Goal: Check status: Check status

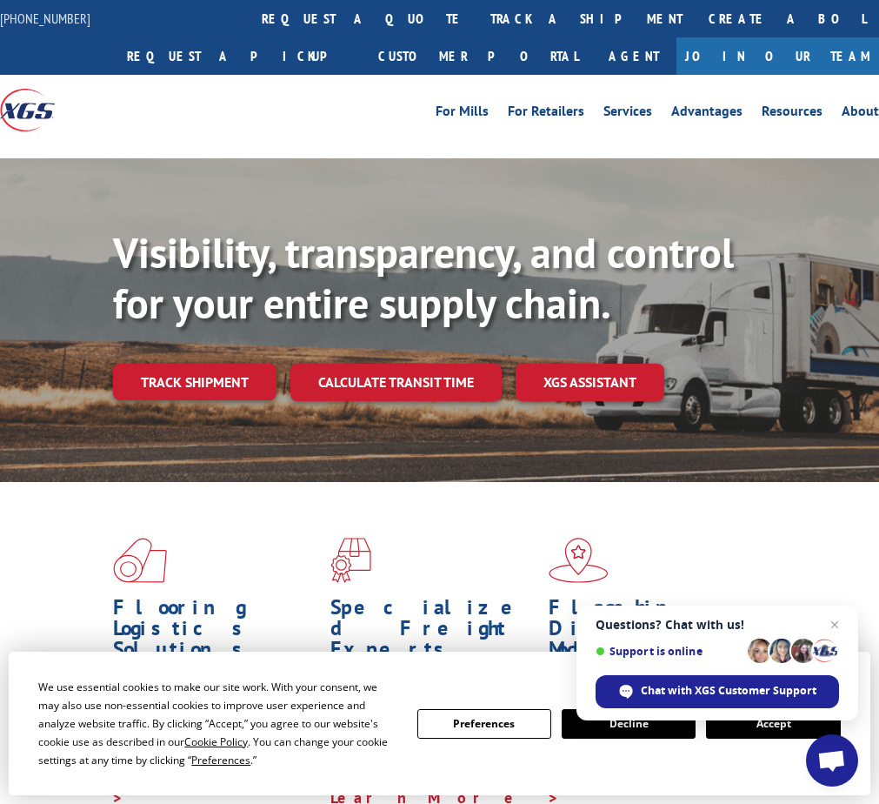
drag, startPoint x: 759, startPoint y: 723, endPoint x: 764, endPoint y: 731, distance: 9.0
click at [764, 731] on button "Accept" at bounding box center [773, 724] width 134 height 30
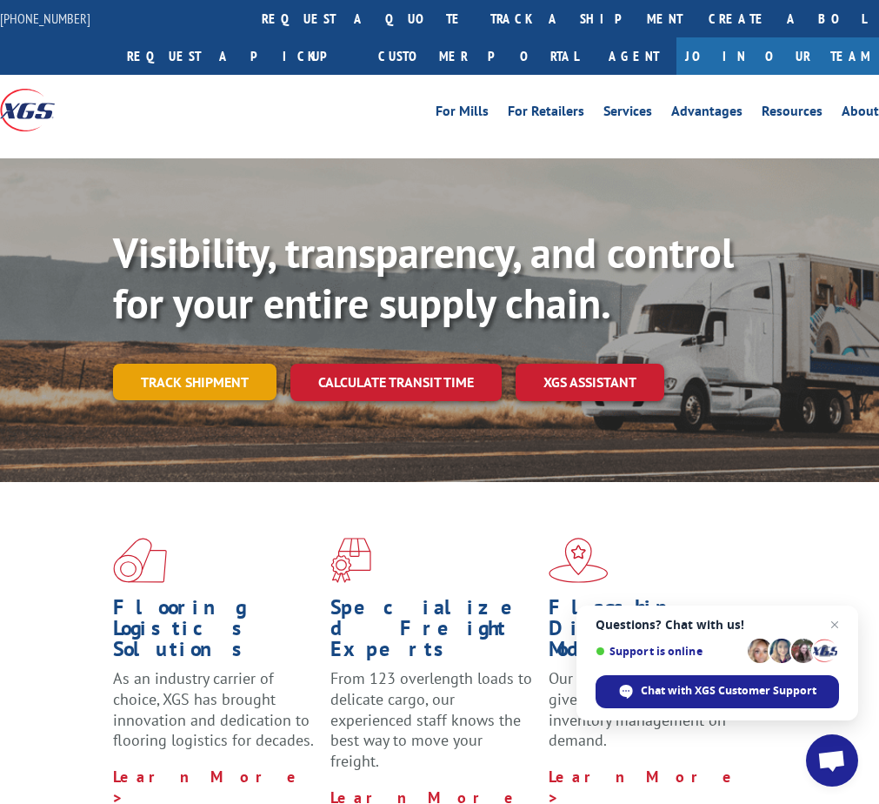
click at [168, 391] on link "Track shipment" at bounding box center [195, 382] width 164 height 37
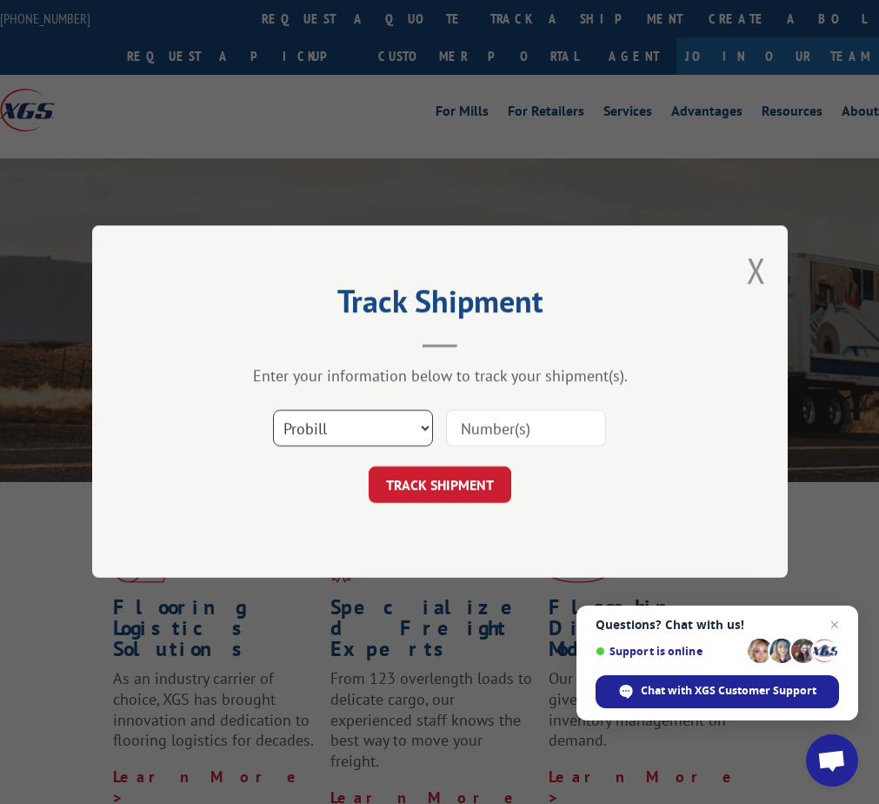
click at [387, 426] on select "Select category... Probill BOL PO" at bounding box center [353, 429] width 160 height 37
select select "bol"
click at [273, 411] on select "Select category... Probill BOL PO" at bounding box center [353, 429] width 160 height 37
click at [509, 432] on input at bounding box center [526, 429] width 160 height 37
paste input "6006869"
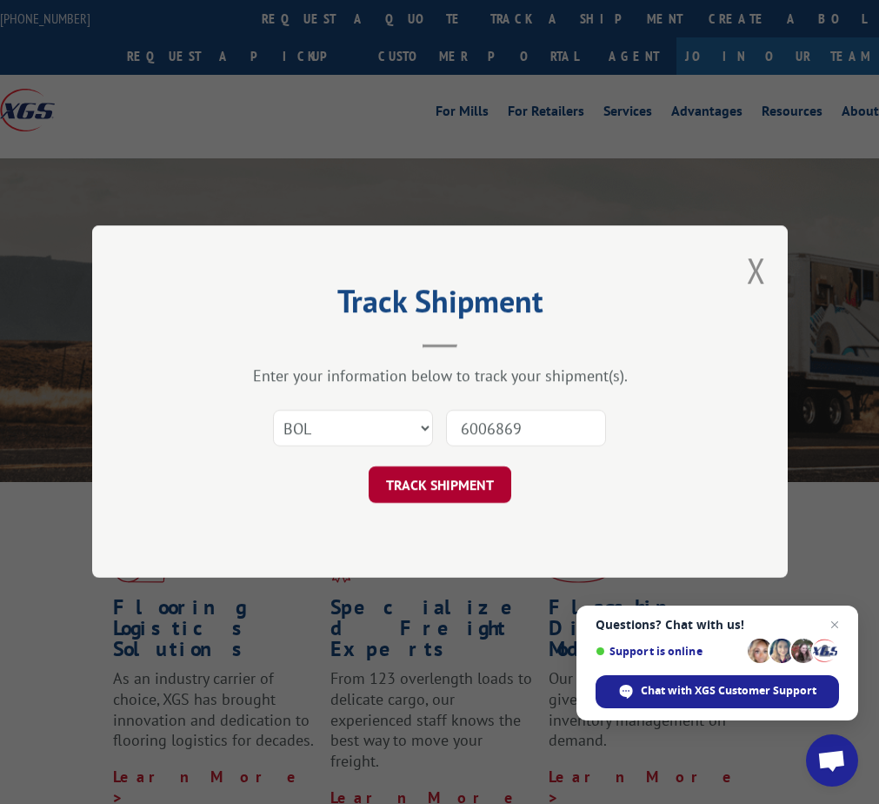
type input "6006869"
click at [451, 483] on button "TRACK SHIPMENT" at bounding box center [440, 485] width 143 height 37
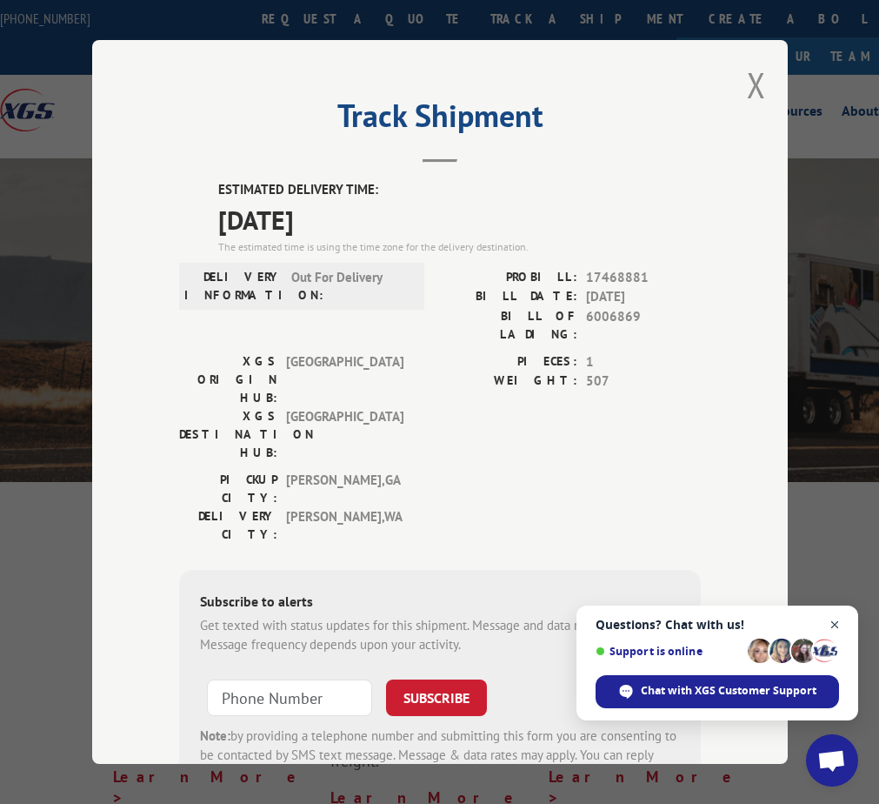
click at [833, 624] on span "Close chat" at bounding box center [836, 625] width 22 height 22
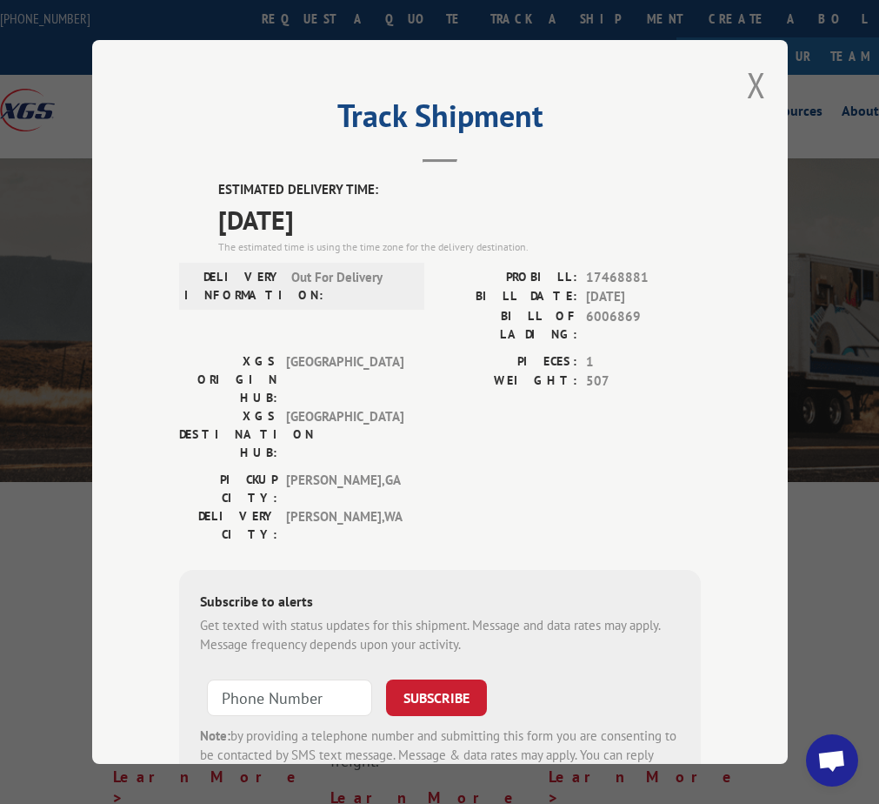
click at [868, 143] on div "Track Shipment ESTIMATED DELIVERY TIME: 09/09/2025 The estimated time is using …" at bounding box center [439, 402] width 879 height 804
click at [754, 77] on button "Close modal" at bounding box center [756, 85] width 19 height 46
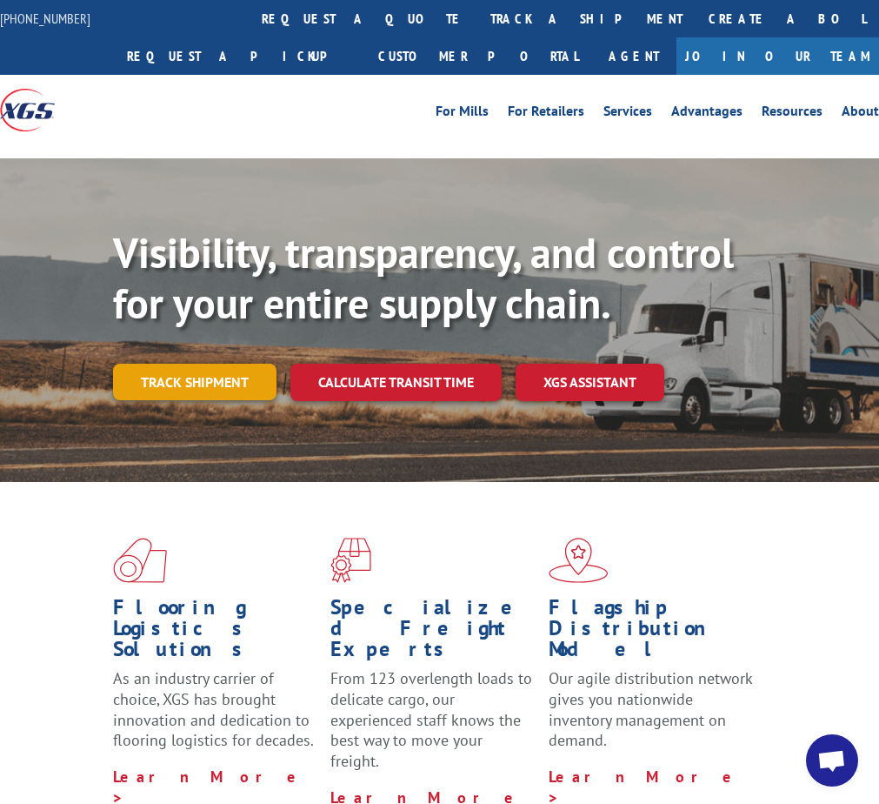
click at [212, 381] on link "Track shipment" at bounding box center [195, 382] width 164 height 37
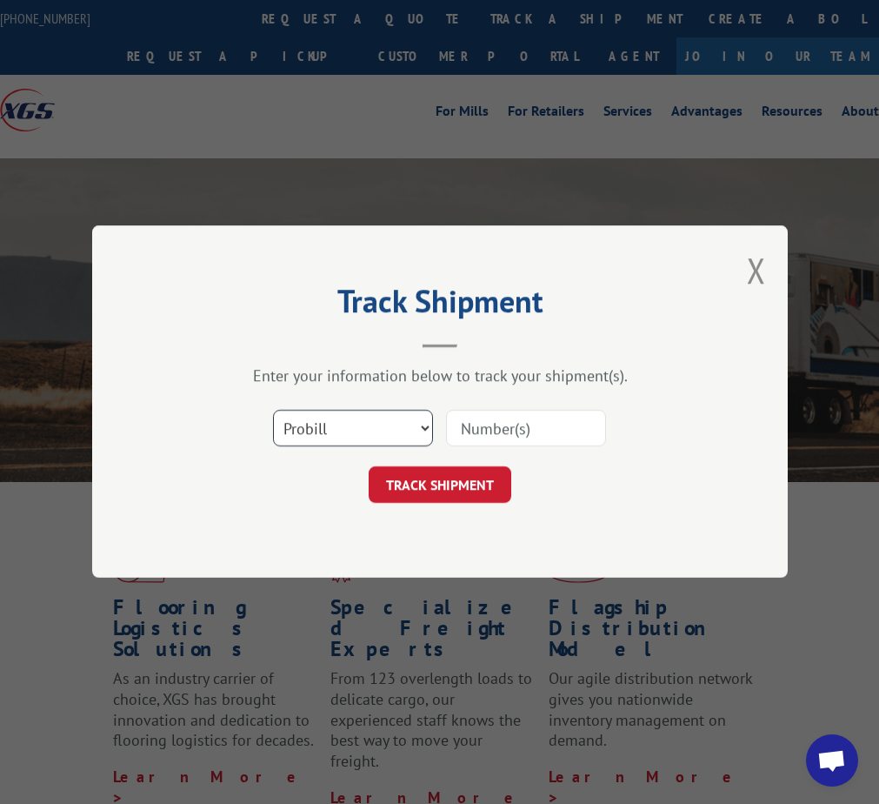
click at [326, 425] on select "Select category... Probill BOL PO" at bounding box center [353, 429] width 160 height 37
select select "bol"
click at [273, 411] on select "Select category... Probill BOL PO" at bounding box center [353, 429] width 160 height 37
click at [501, 430] on input at bounding box center [526, 429] width 160 height 37
paste input "5180094"
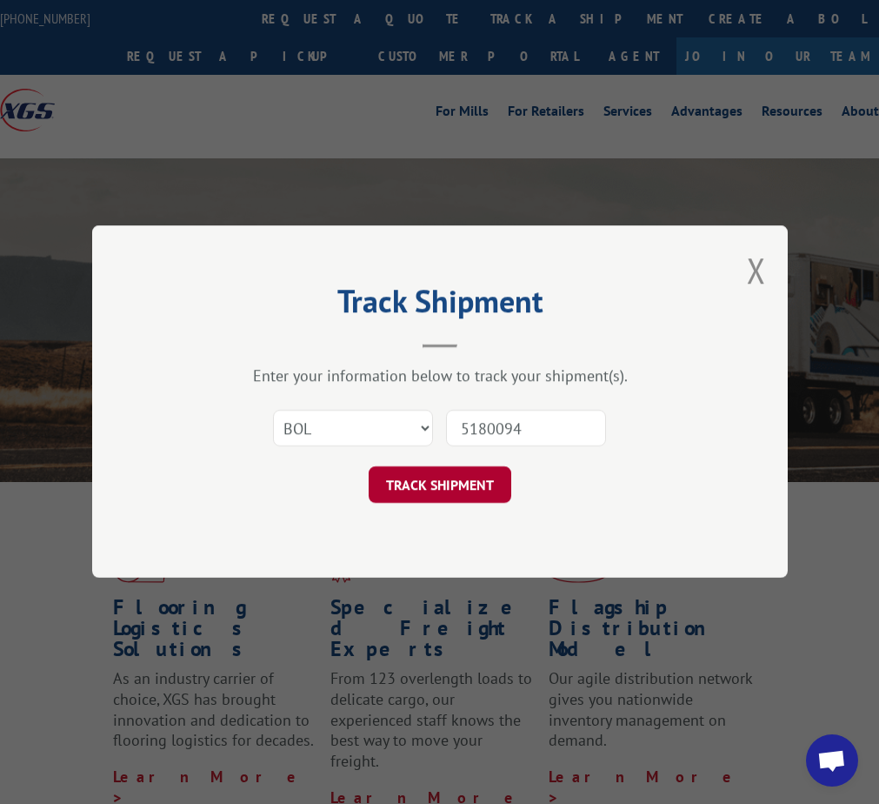
type input "5180094"
click at [449, 487] on button "TRACK SHIPMENT" at bounding box center [440, 485] width 143 height 37
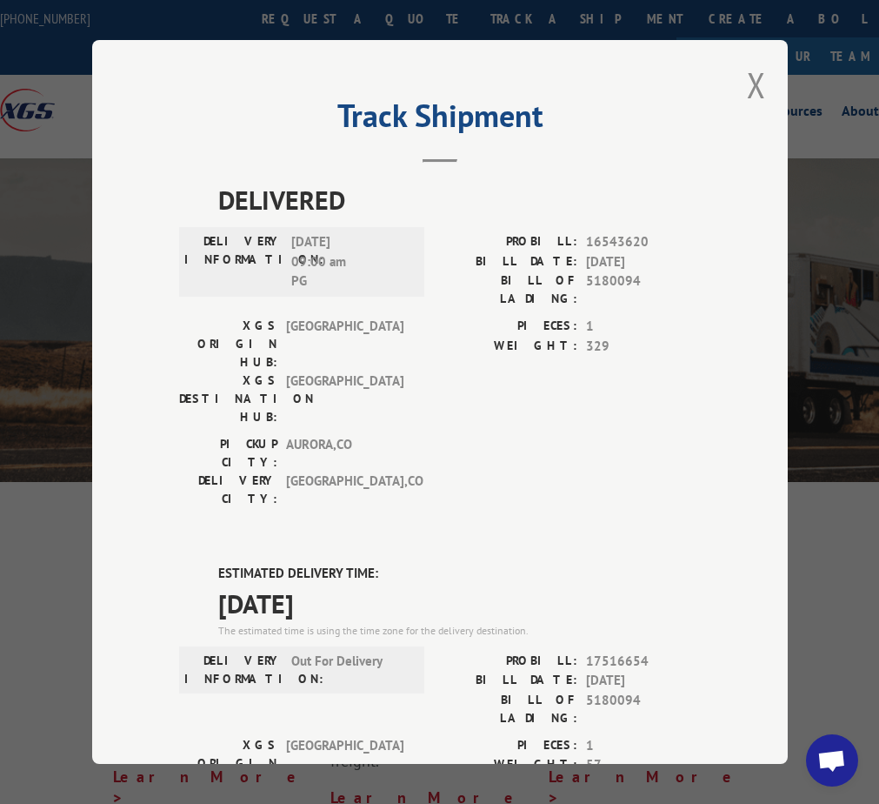
click at [869, 343] on div "Track Shipment DELIVERED DELIVERY INFORMATION: 10/01/2024 09:00 am PG PROBILL: …" at bounding box center [439, 402] width 879 height 804
click at [752, 80] on button "Close modal" at bounding box center [756, 85] width 19 height 46
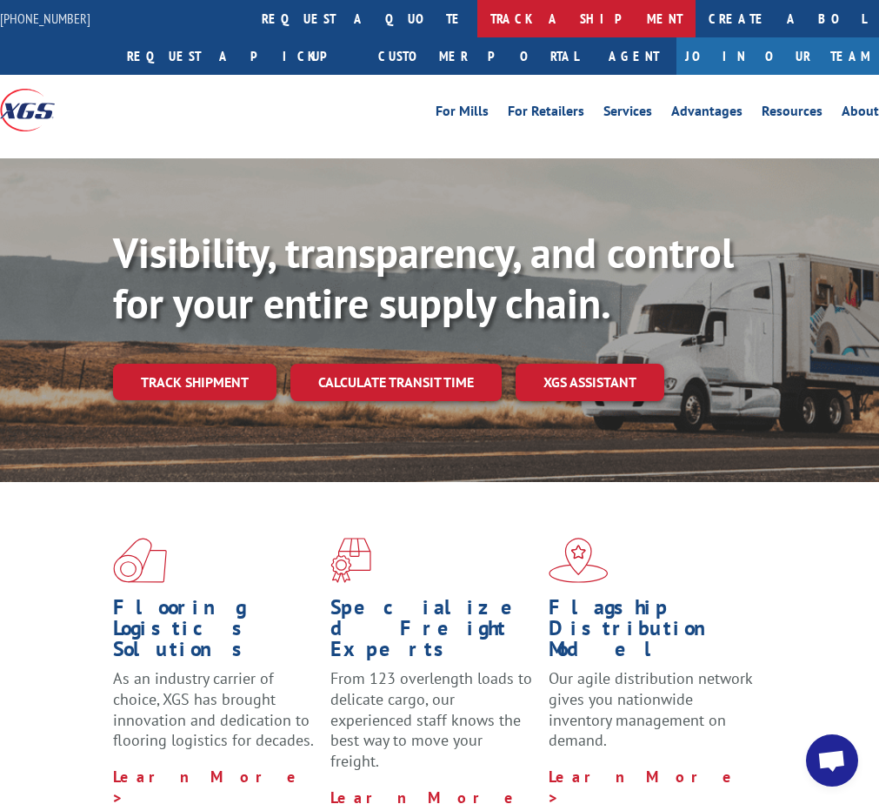
click at [478, 18] on link "track a shipment" at bounding box center [587, 18] width 218 height 37
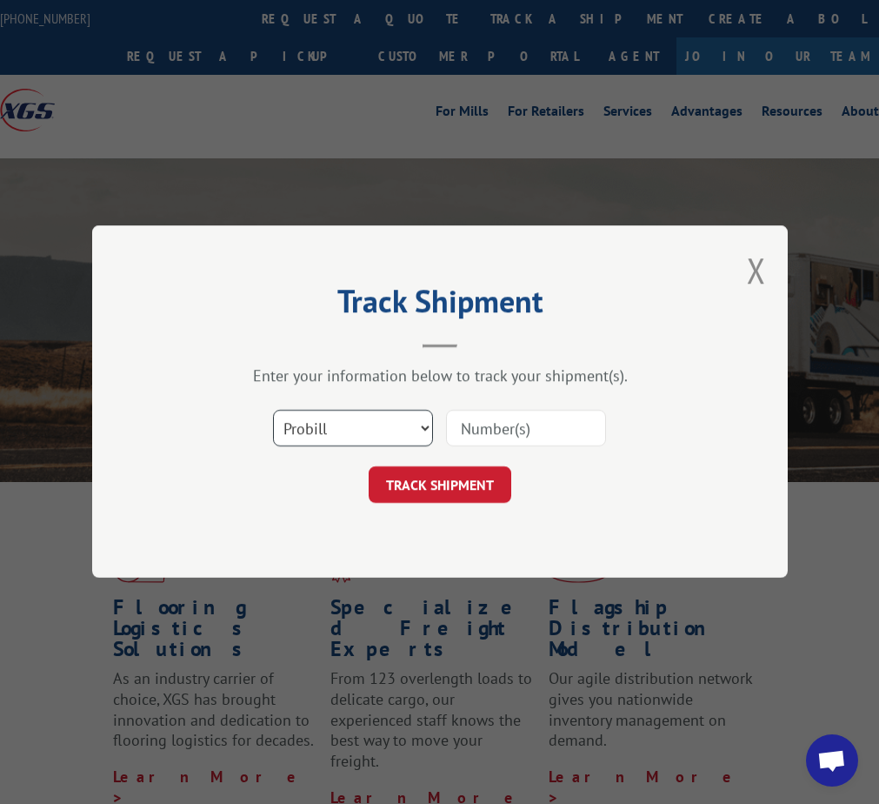
click at [351, 425] on select "Select category... Probill BOL PO" at bounding box center [353, 429] width 160 height 37
select select "bol"
click at [273, 411] on select "Select category... Probill BOL PO" at bounding box center [353, 429] width 160 height 37
click at [505, 424] on input at bounding box center [526, 429] width 160 height 37
paste input "6013256"
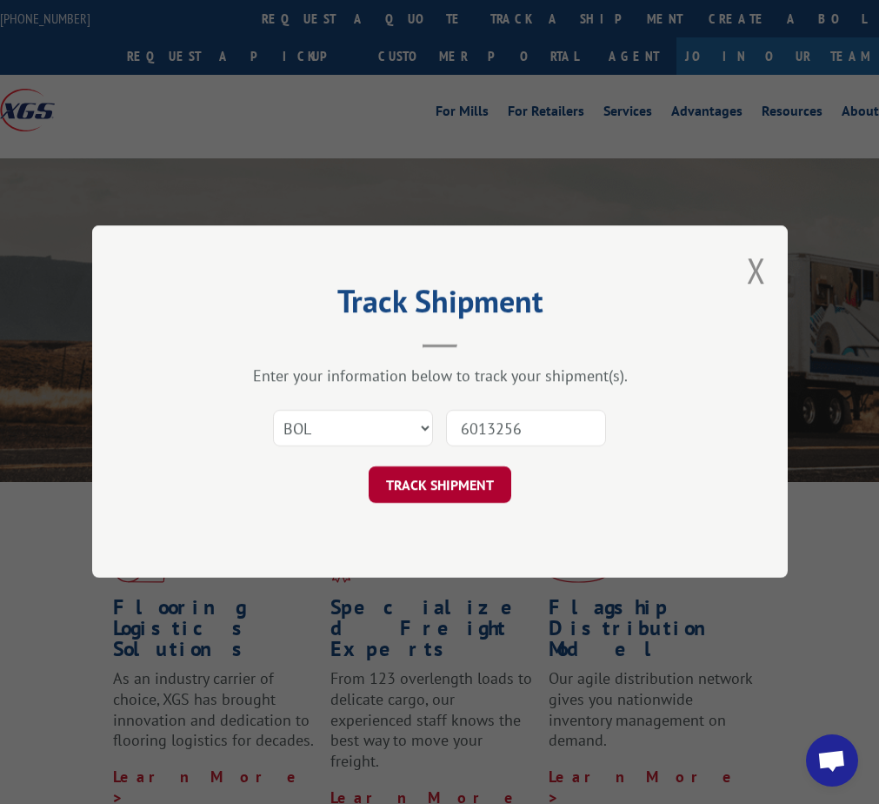
type input "6013256"
click at [464, 484] on button "TRACK SHIPMENT" at bounding box center [440, 485] width 143 height 37
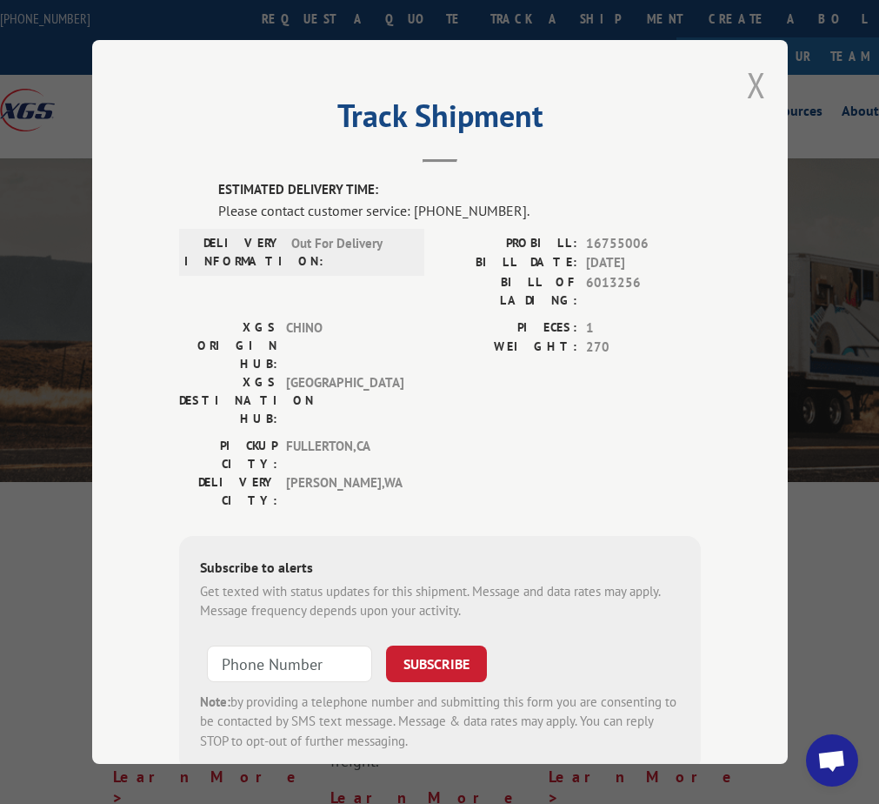
click at [747, 74] on button "Close modal" at bounding box center [756, 85] width 19 height 46
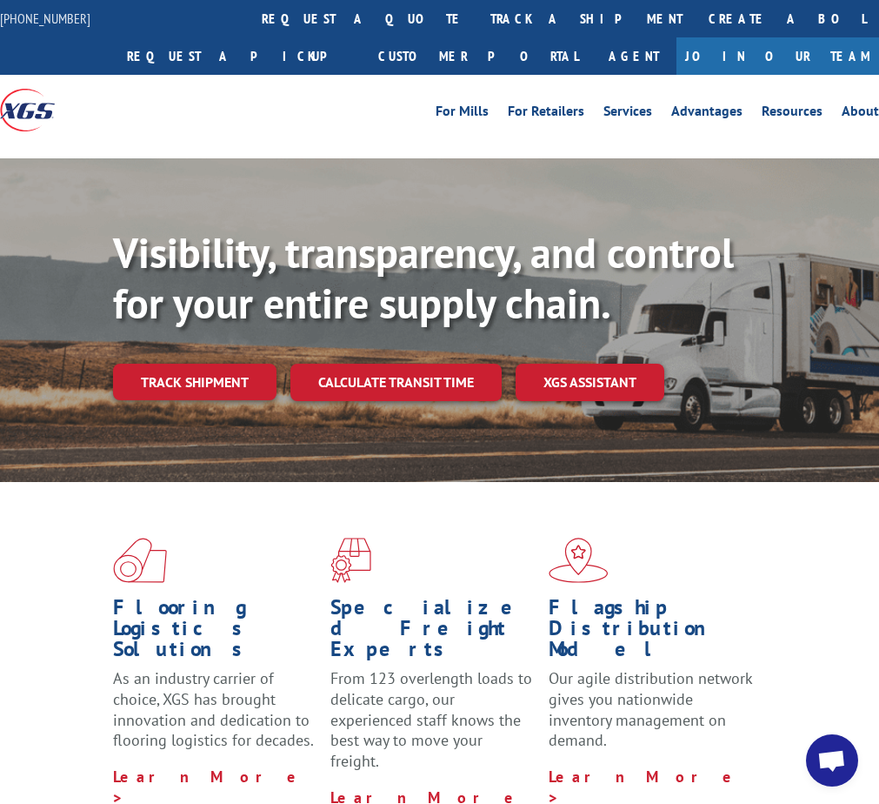
click at [863, 574] on div "Flooring Logistics Solutions As an industry carrier of choice, XGS has brought …" at bounding box center [439, 683] width 879 height 403
click at [193, 391] on link "Track shipment" at bounding box center [195, 382] width 164 height 37
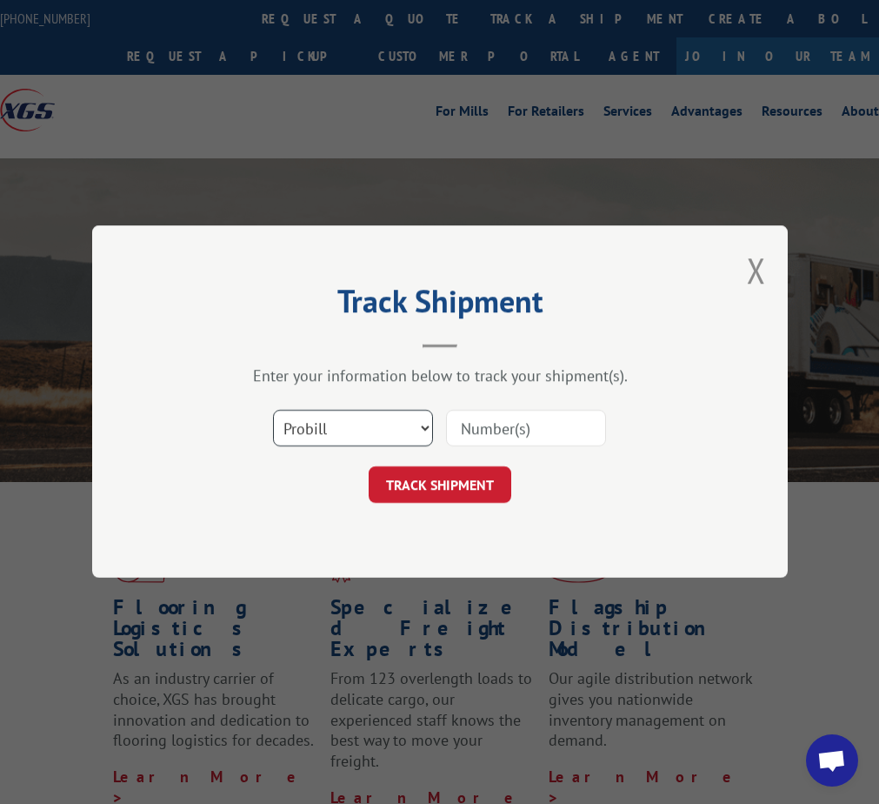
click at [364, 430] on select "Select category... Probill BOL PO" at bounding box center [353, 429] width 160 height 37
select select "bol"
click at [273, 411] on select "Select category... Probill BOL PO" at bounding box center [353, 429] width 160 height 37
click at [515, 428] on input at bounding box center [526, 429] width 160 height 37
paste input "5194009"
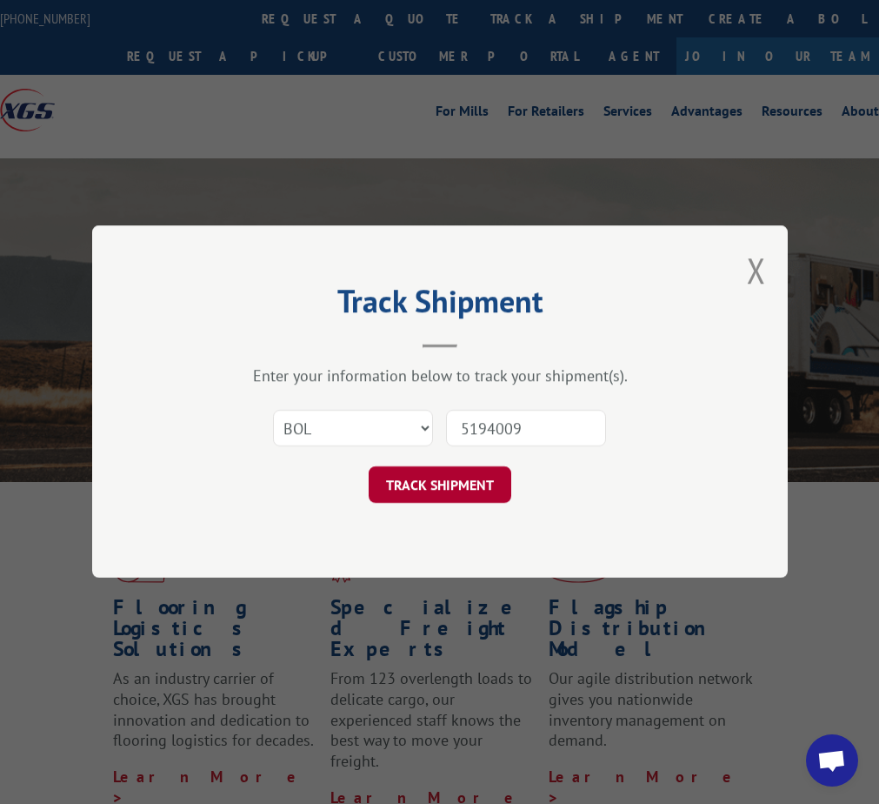
type input "5194009"
click at [450, 482] on button "TRACK SHIPMENT" at bounding box center [440, 485] width 143 height 37
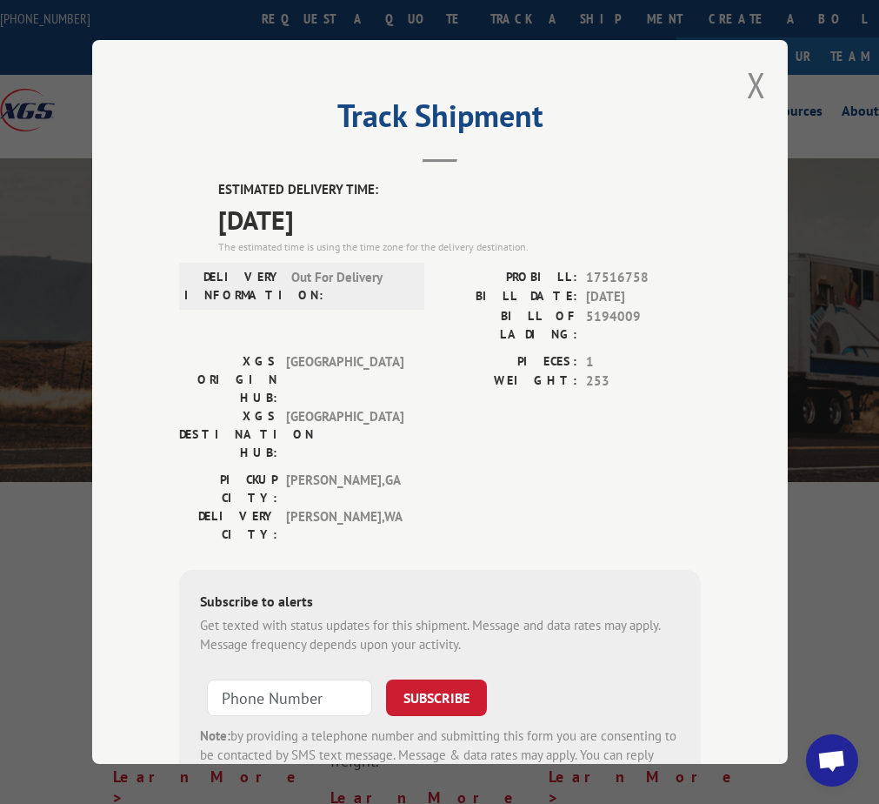
click at [864, 145] on div "Track Shipment ESTIMATED DELIVERY TIME: 09/10/2025 The estimated time is using …" at bounding box center [439, 402] width 879 height 804
drag, startPoint x: 746, startPoint y: 80, endPoint x: 658, endPoint y: 153, distance: 114.9
click at [749, 81] on button "Close modal" at bounding box center [756, 85] width 19 height 46
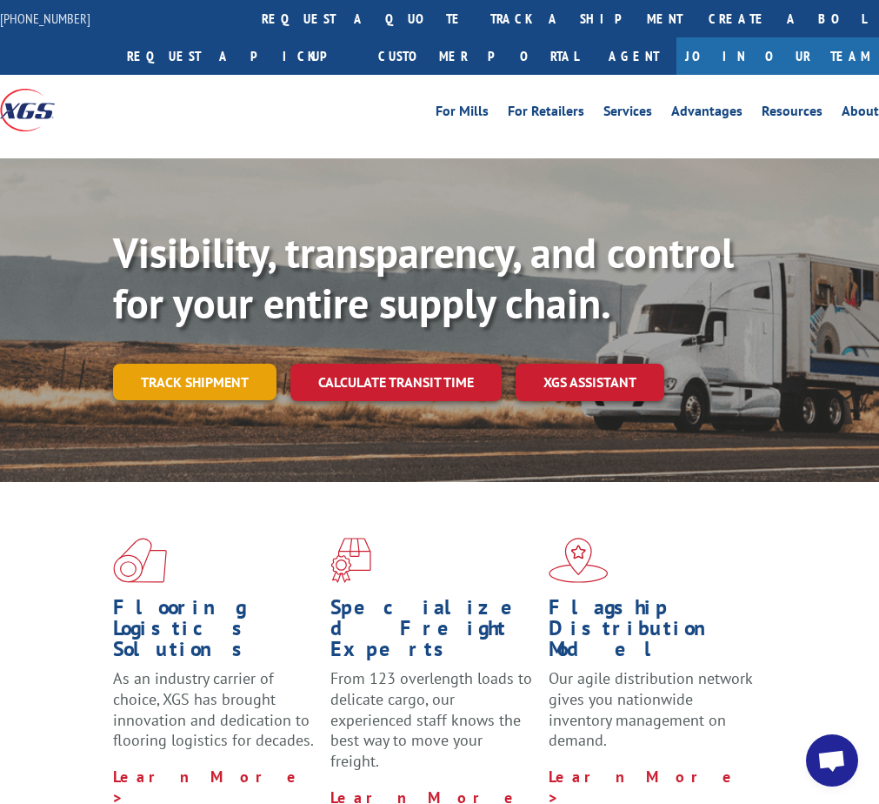
click at [231, 381] on link "Track shipment" at bounding box center [195, 382] width 164 height 37
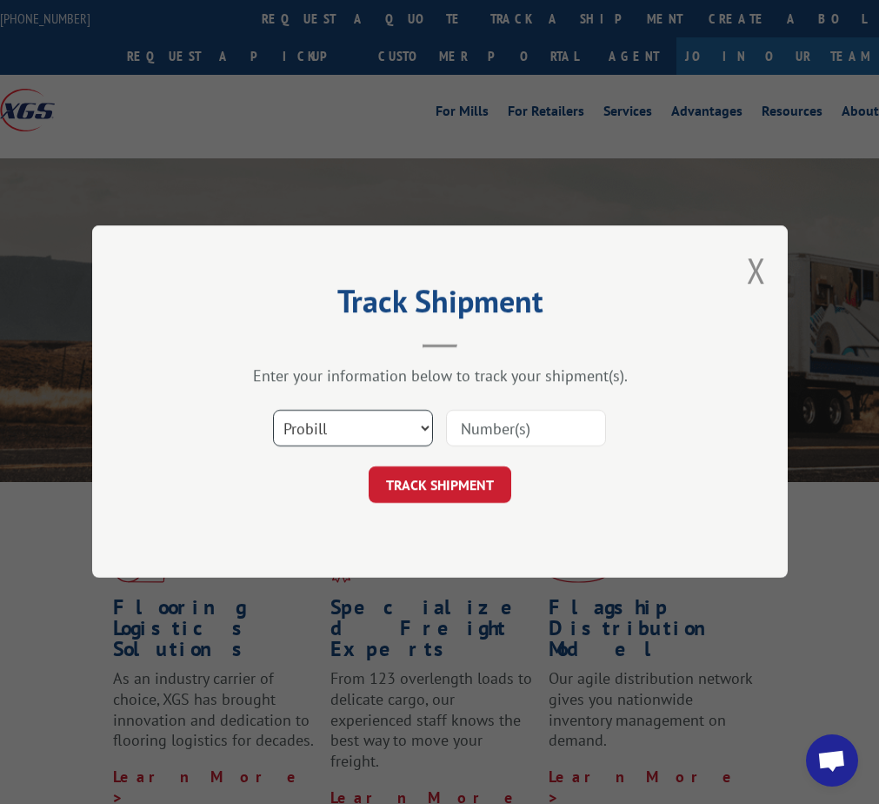
drag, startPoint x: 383, startPoint y: 421, endPoint x: 369, endPoint y: 432, distance: 17.9
click at [383, 423] on select "Select category... Probill BOL PO" at bounding box center [353, 429] width 160 height 37
select select "bol"
click at [273, 411] on select "Select category... Probill BOL PO" at bounding box center [353, 429] width 160 height 37
click at [552, 428] on input at bounding box center [526, 429] width 160 height 37
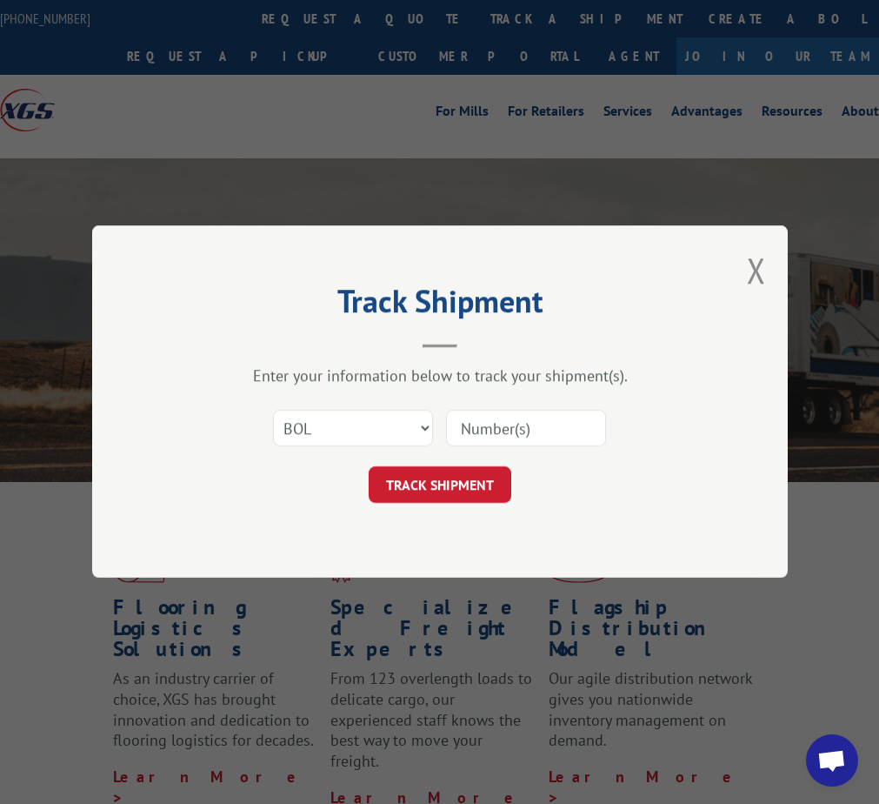
paste input "5199318"
type input "5199318"
click at [399, 488] on button "TRACK SHIPMENT" at bounding box center [440, 485] width 143 height 37
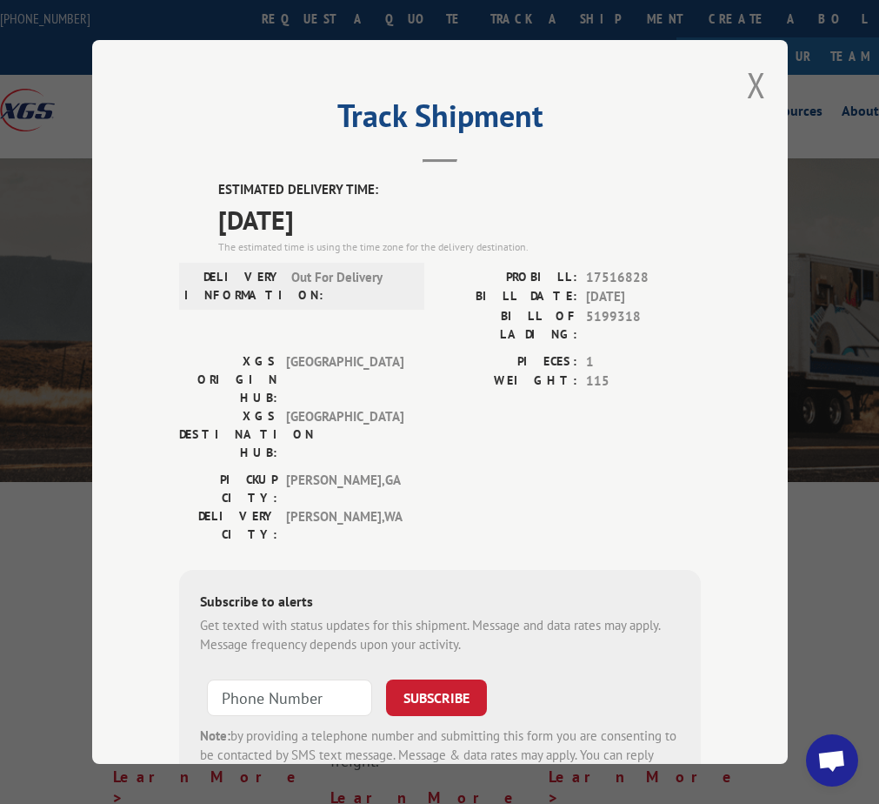
click at [872, 588] on div "Track Shipment ESTIMATED DELIVERY TIME: 09/11/2025 The estimated time is using …" at bounding box center [439, 402] width 879 height 804
click at [748, 79] on button "Close modal" at bounding box center [756, 85] width 19 height 46
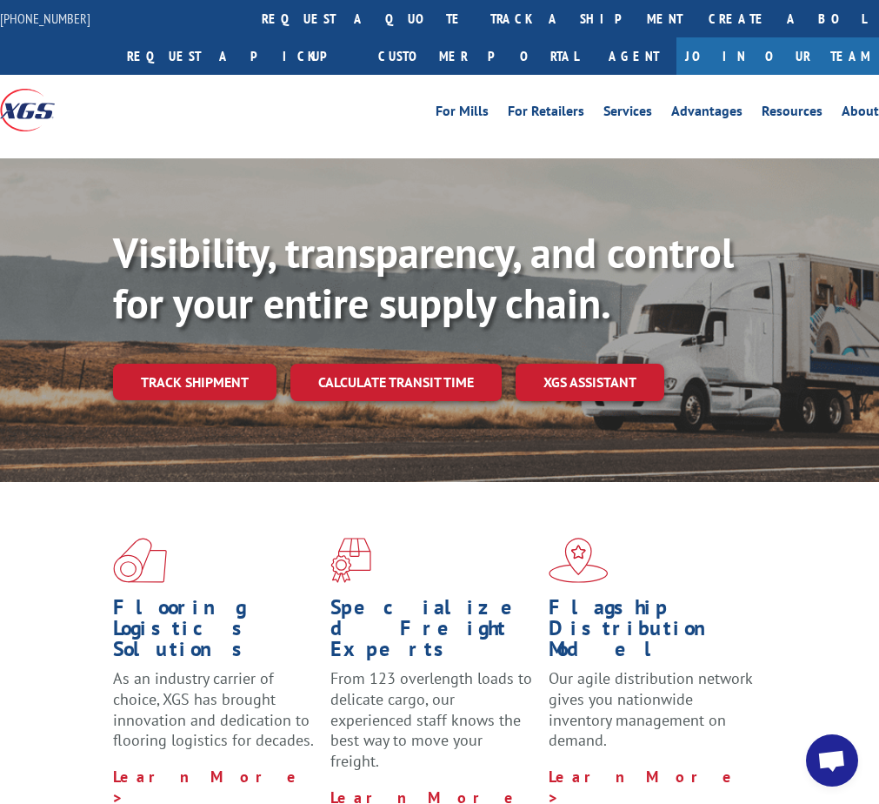
click at [206, 387] on link "Track shipment" at bounding box center [195, 382] width 164 height 37
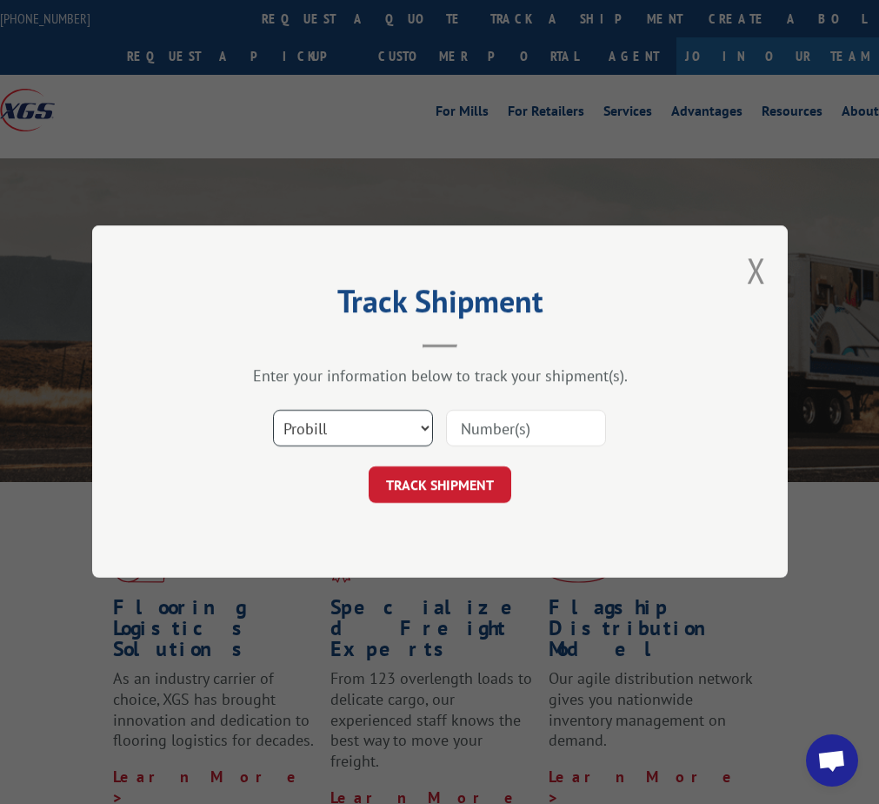
click at [345, 433] on select "Select category... Probill BOL PO" at bounding box center [353, 429] width 160 height 37
select select "bol"
click at [273, 411] on select "Select category... Probill BOL PO" at bounding box center [353, 429] width 160 height 37
click at [502, 425] on input at bounding box center [526, 429] width 160 height 37
paste input "5195264"
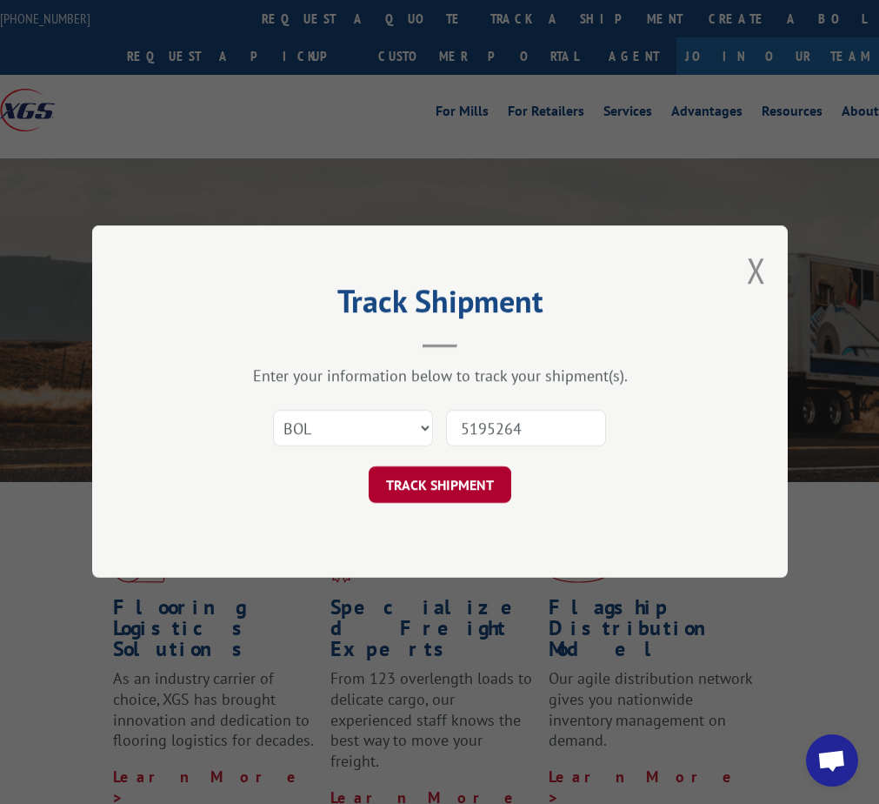
type input "5195264"
click at [451, 490] on button "TRACK SHIPMENT" at bounding box center [440, 485] width 143 height 37
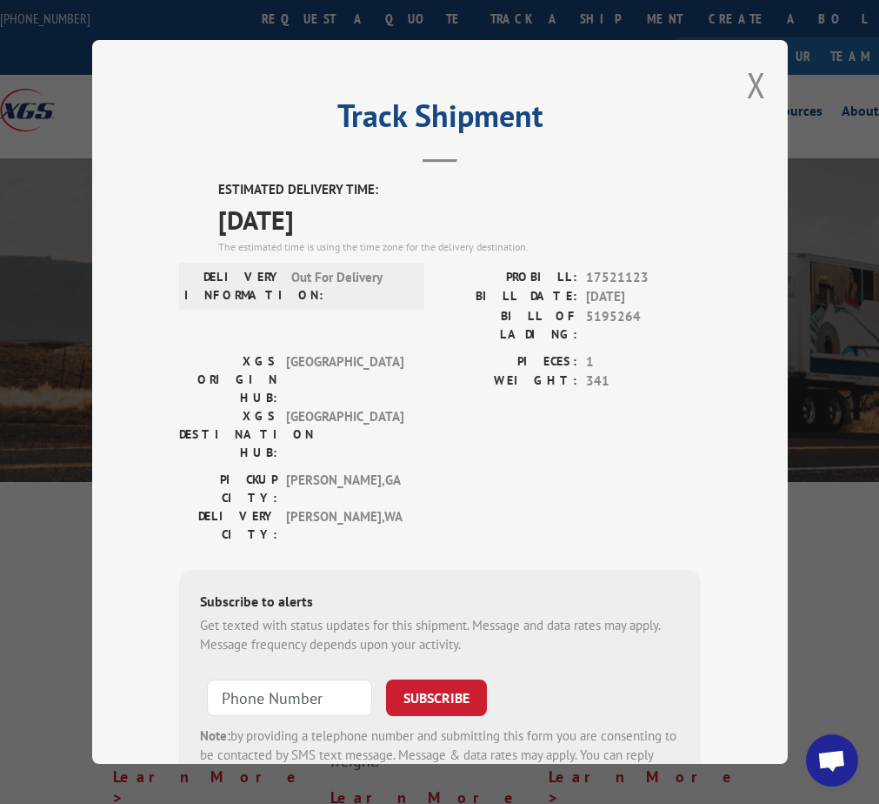
click at [862, 300] on div "Track Shipment ESTIMATED DELIVERY TIME: 09/11/2025 The estimated time is using …" at bounding box center [439, 402] width 879 height 804
click at [747, 81] on button "Close modal" at bounding box center [756, 85] width 19 height 46
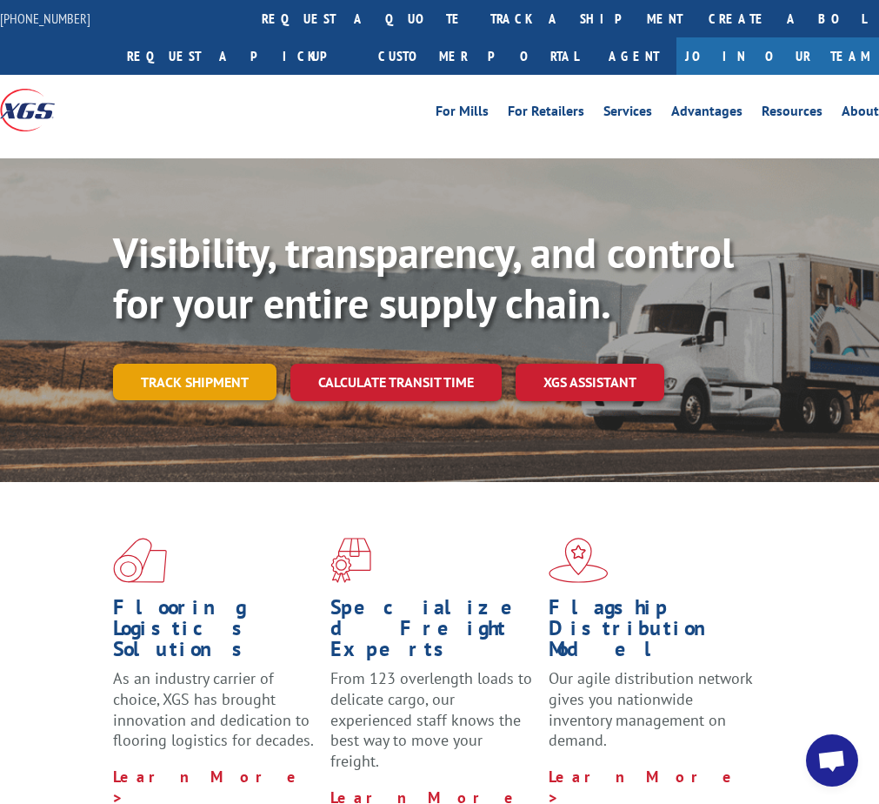
click at [137, 379] on link "Track shipment" at bounding box center [195, 382] width 164 height 37
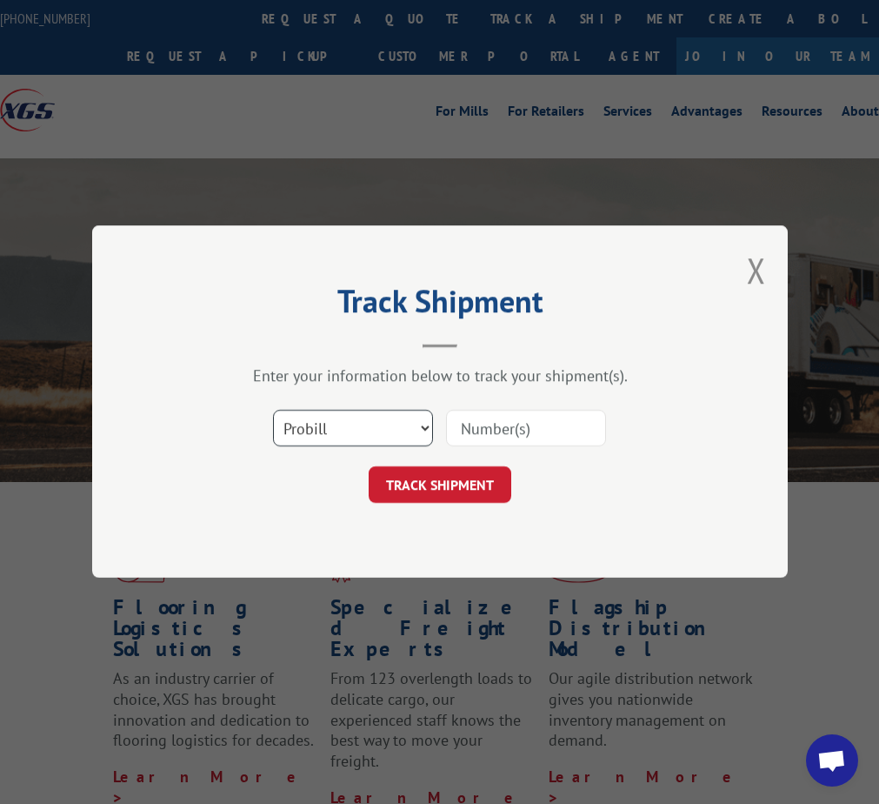
click at [338, 431] on select "Select category... Probill BOL PO" at bounding box center [353, 429] width 160 height 37
select select "bol"
click at [273, 411] on select "Select category... Probill BOL PO" at bounding box center [353, 429] width 160 height 37
click at [541, 424] on input at bounding box center [526, 429] width 160 height 37
paste input "6017097"
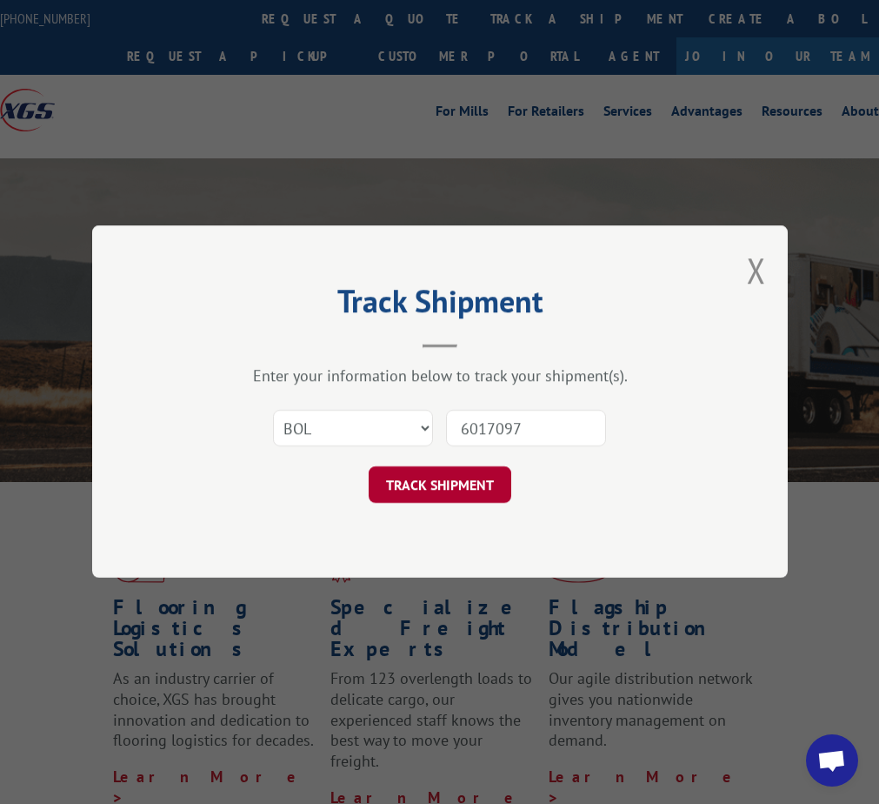
type input "6017097"
click at [458, 489] on button "TRACK SHIPMENT" at bounding box center [440, 485] width 143 height 37
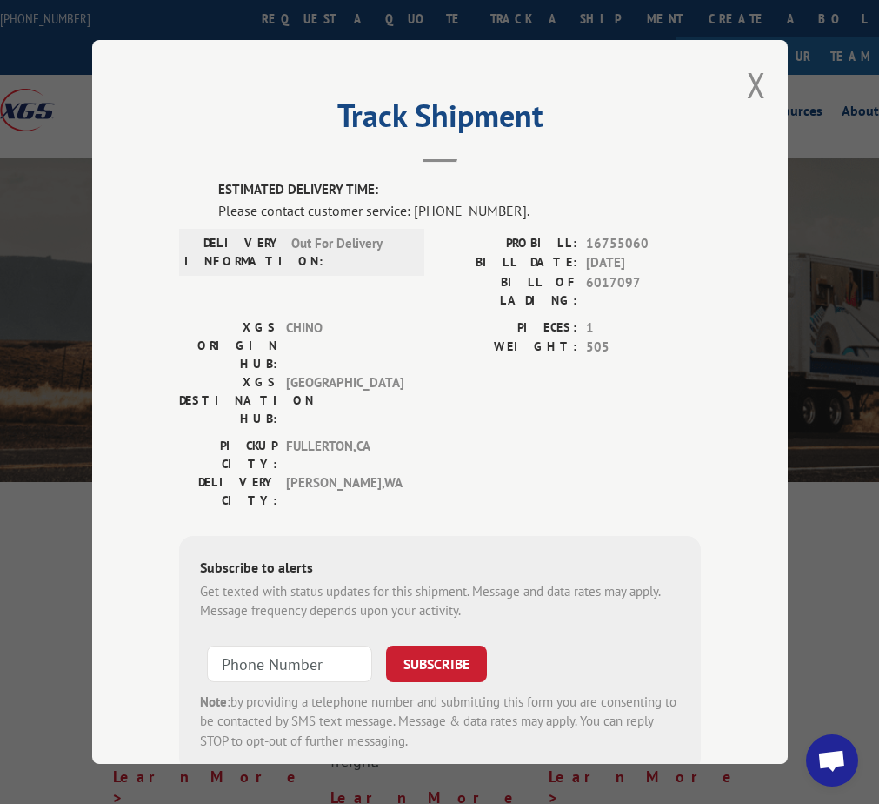
click at [872, 183] on div "Track Shipment ESTIMATED DELIVERY TIME: Please contact customer service: (844) …" at bounding box center [439, 402] width 879 height 804
click at [749, 78] on button "Close modal" at bounding box center [756, 85] width 19 height 46
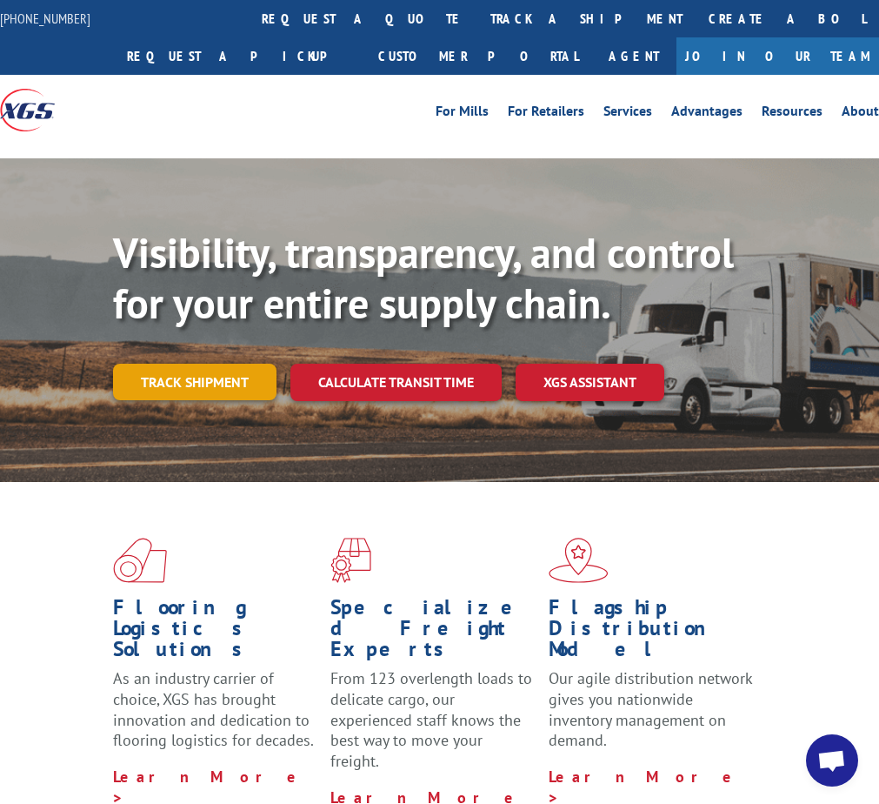
drag, startPoint x: 218, startPoint y: 383, endPoint x: 209, endPoint y: 381, distance: 9.7
click at [218, 384] on link "Track shipment" at bounding box center [195, 382] width 164 height 37
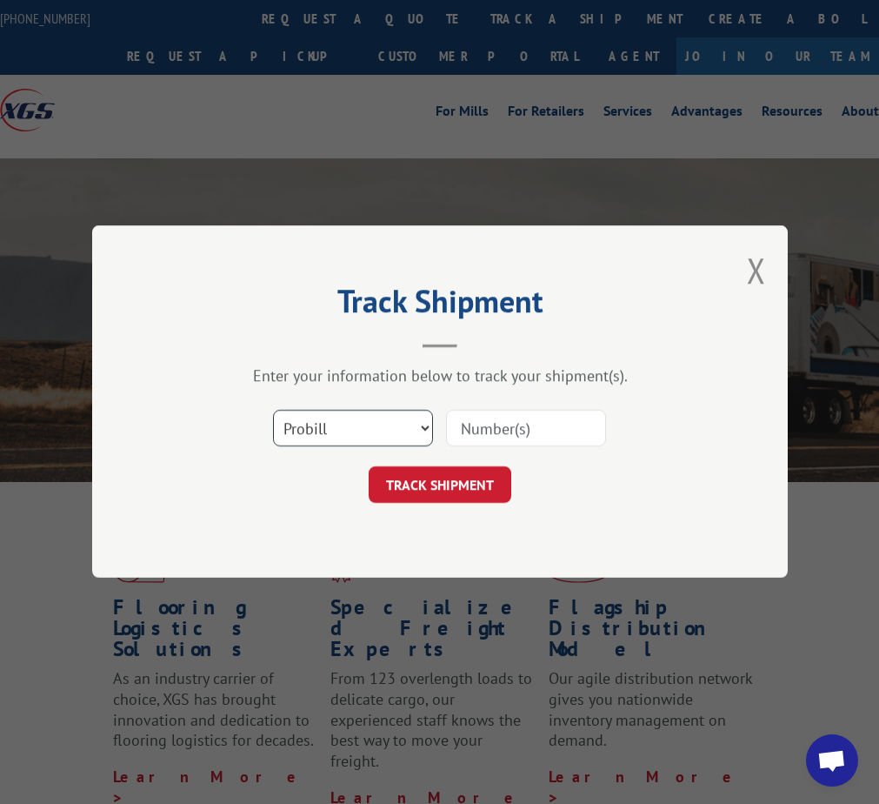
click at [354, 429] on select "Select category... Probill BOL PO" at bounding box center [353, 429] width 160 height 37
select select "bol"
click at [273, 411] on select "Select category... Probill BOL PO" at bounding box center [353, 429] width 160 height 37
click at [518, 431] on input at bounding box center [526, 429] width 160 height 37
paste input "6013256"
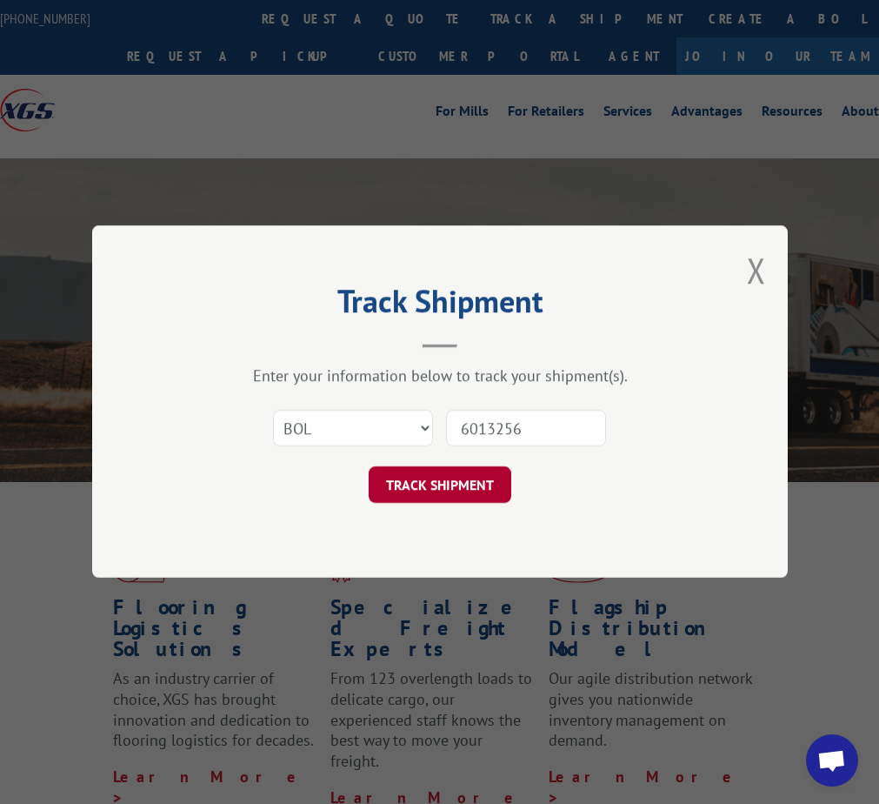
type input "6013256"
click at [458, 490] on button "TRACK SHIPMENT" at bounding box center [440, 485] width 143 height 37
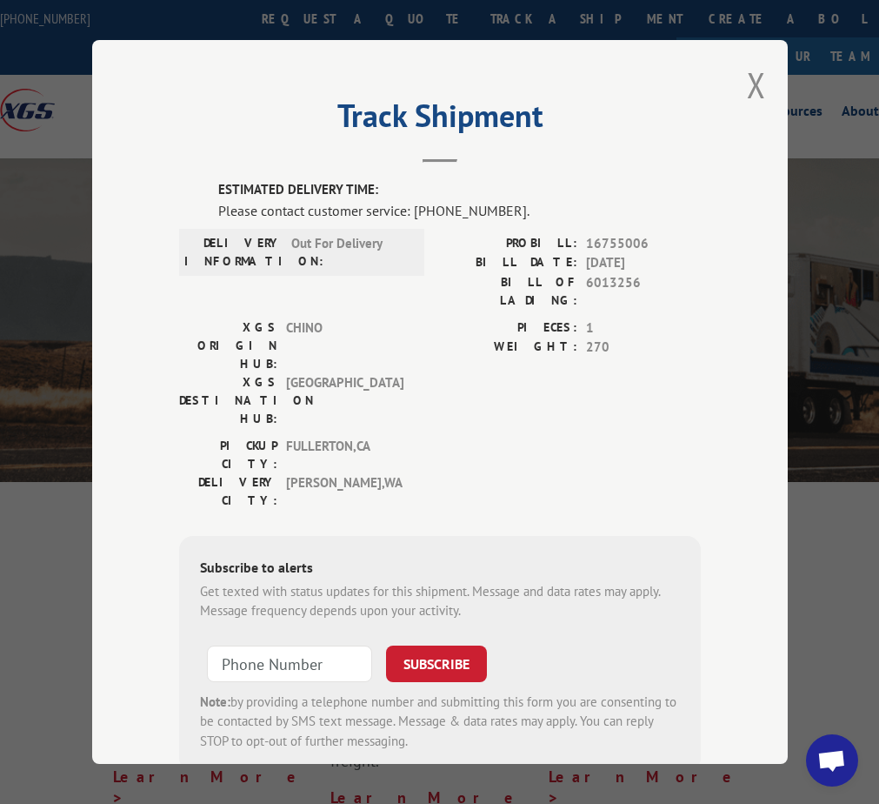
click at [863, 395] on div "Track Shipment ESTIMATED DELIVERY TIME: Please contact customer service: [PHONE…" at bounding box center [439, 402] width 879 height 804
click at [748, 78] on button "Close modal" at bounding box center [756, 85] width 19 height 46
